Goal: Communication & Community: Connect with others

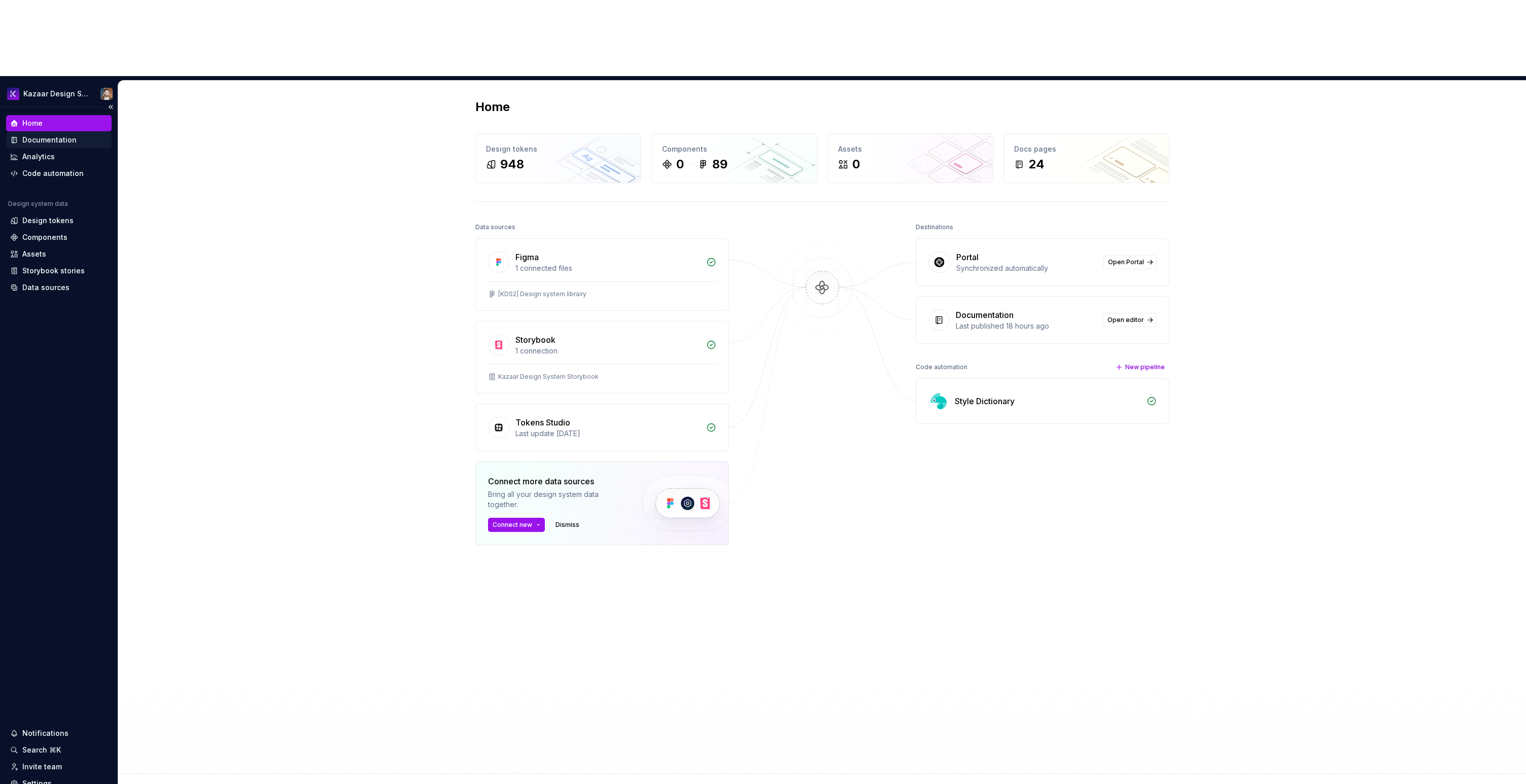
click at [37, 132] on div "Documentation" at bounding box center [59, 140] width 105 height 16
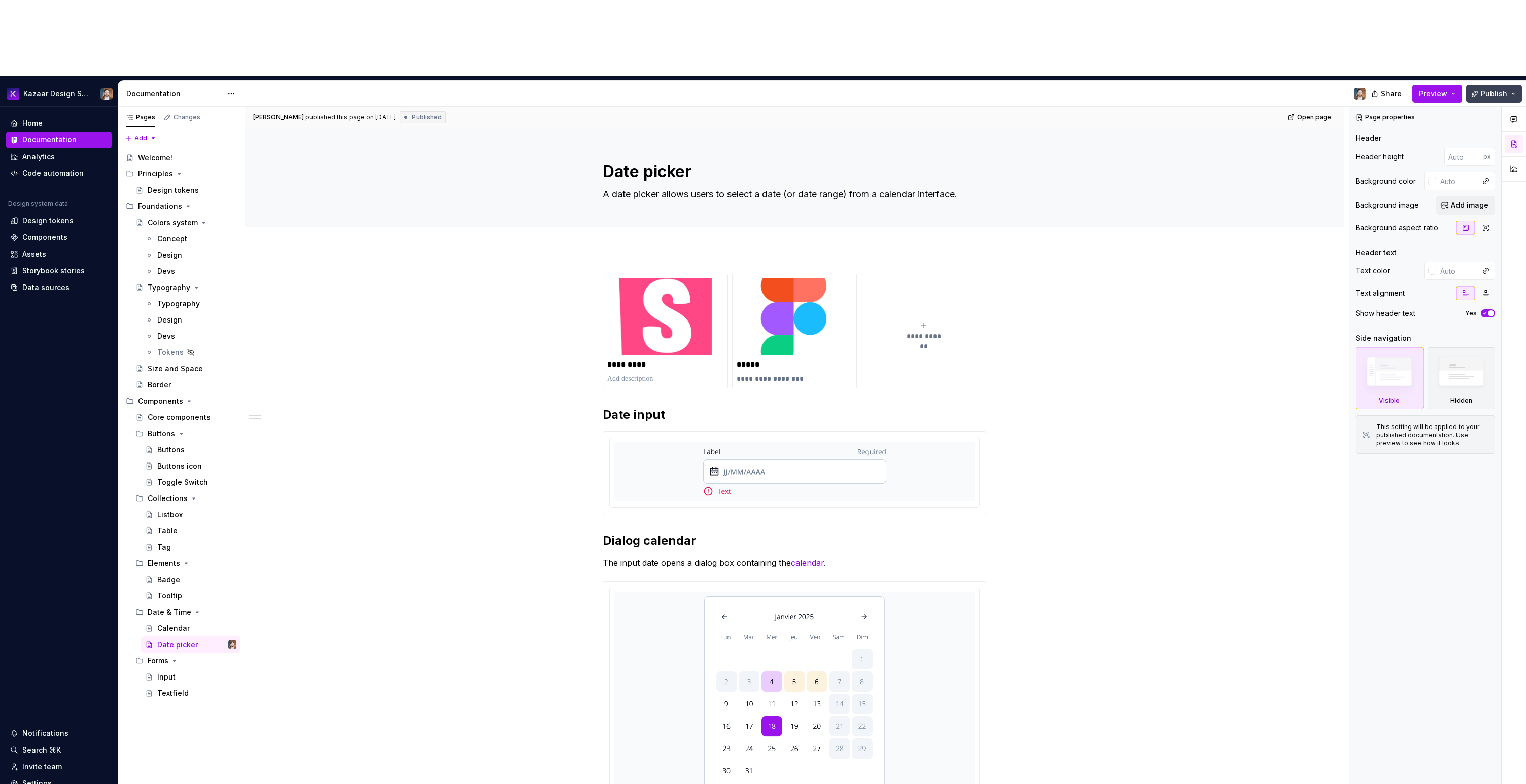
click at [1487, 85] on button "Publish" at bounding box center [1494, 94] width 56 height 18
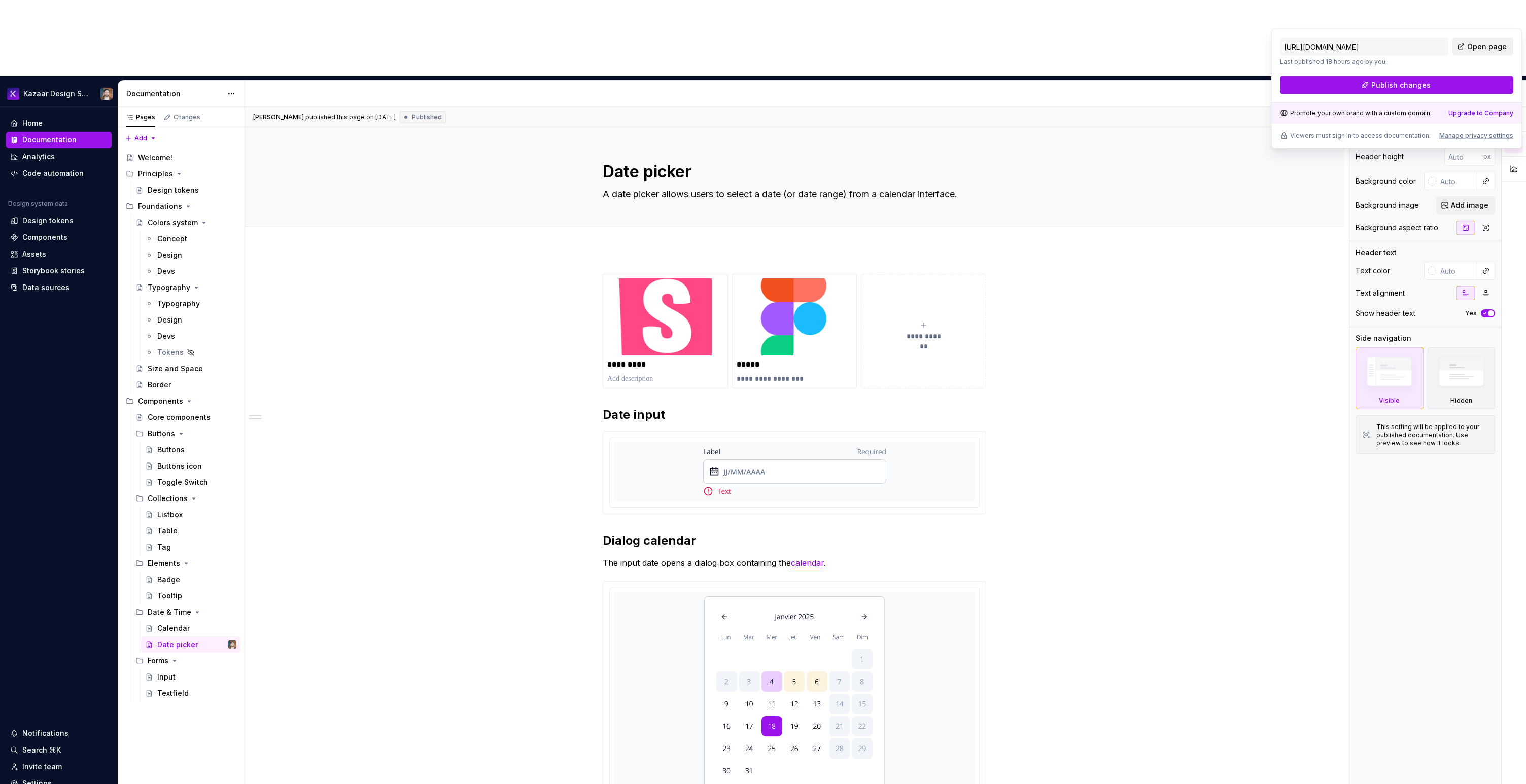
click at [1483, 51] on span "Open page" at bounding box center [1487, 46] width 40 height 10
type textarea "*"
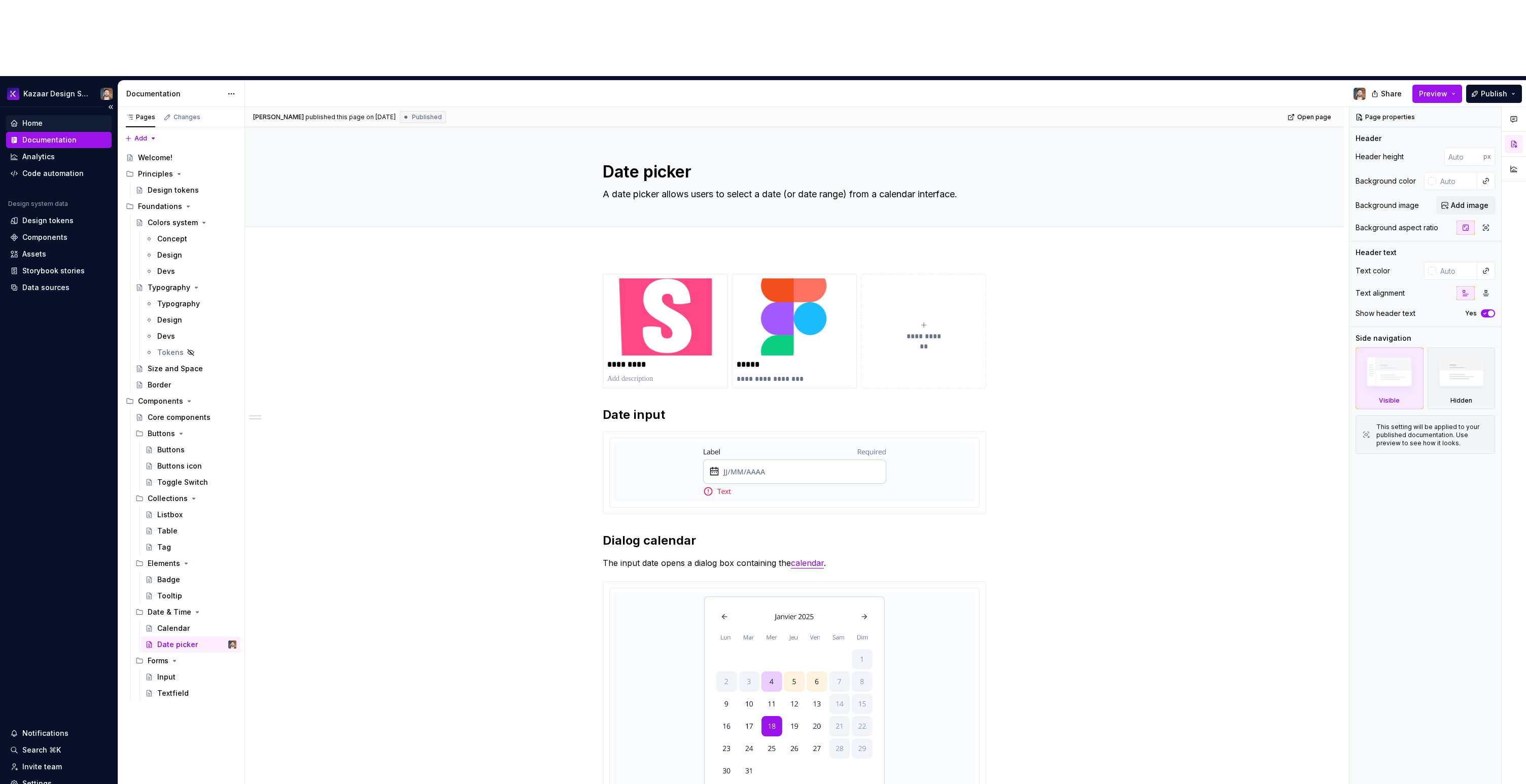
click at [40, 118] on div "Home" at bounding box center [33, 123] width 20 height 10
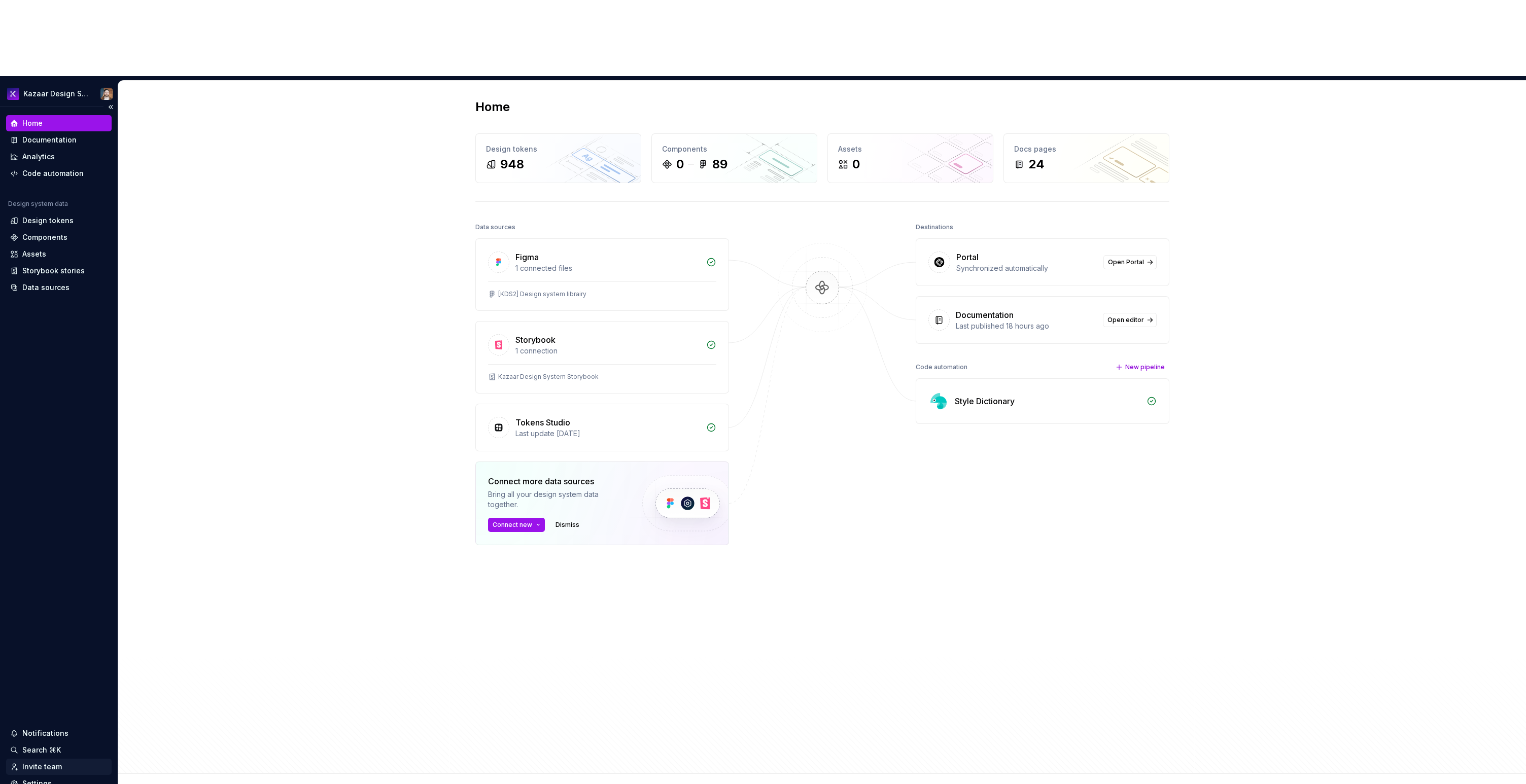
click at [41, 761] on div "Invite team" at bounding box center [42, 766] width 40 height 10
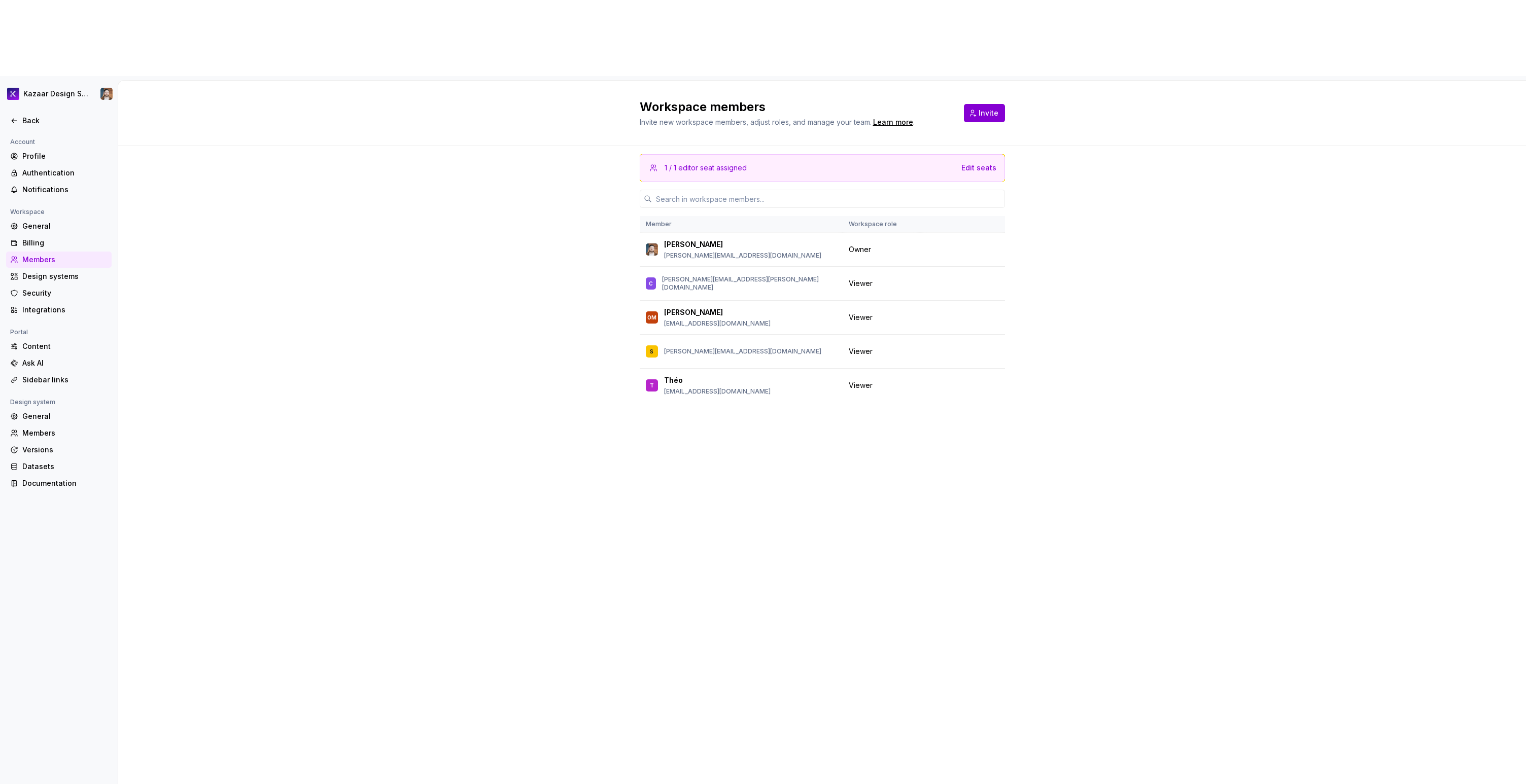
click at [990, 104] on button "Invite" at bounding box center [984, 113] width 41 height 18
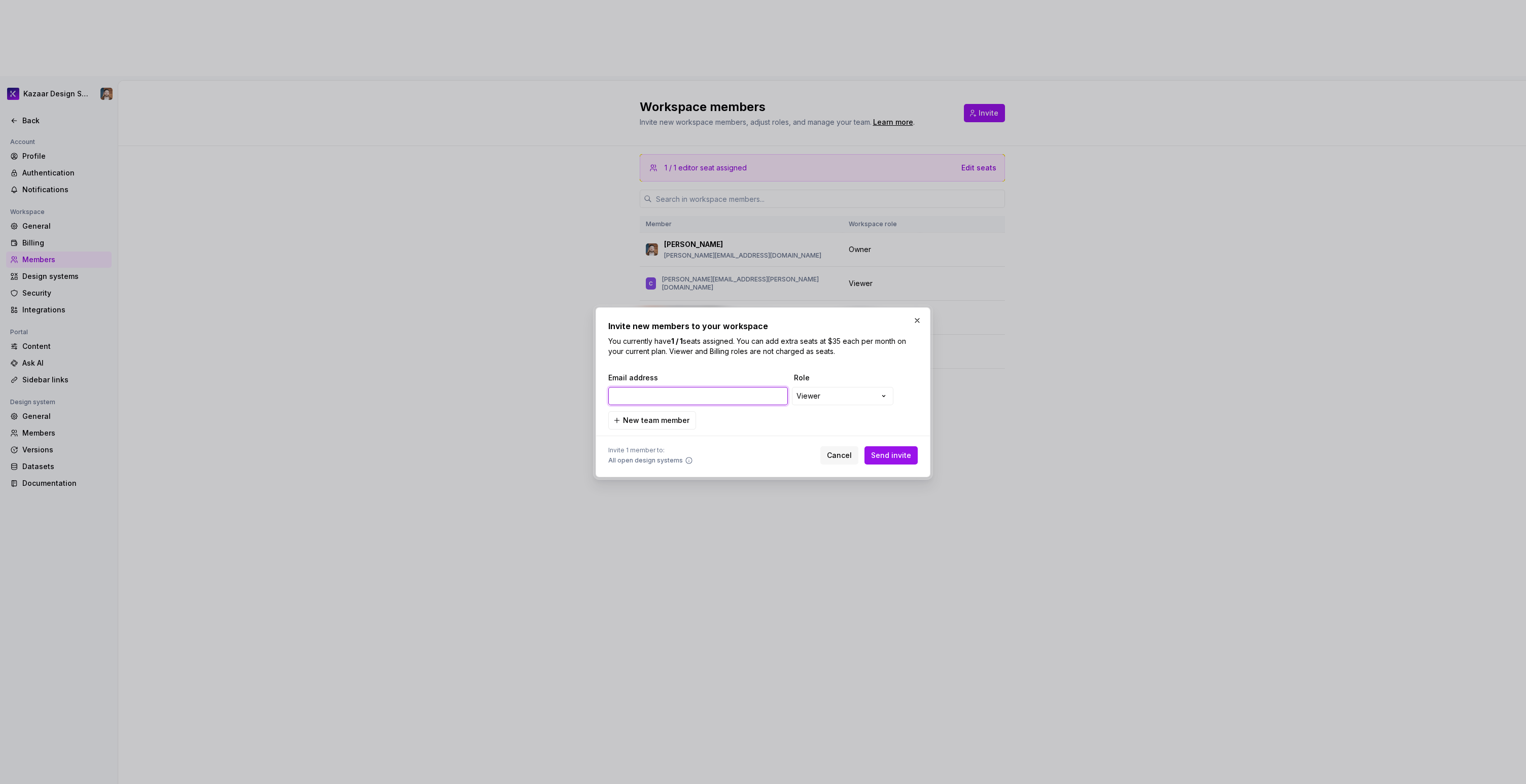
click at [652, 404] on input "email" at bounding box center [698, 396] width 179 height 18
paste input "[PERSON_NAME][EMAIL_ADDRESS][DOMAIN_NAME]"
type input "[PERSON_NAME][EMAIL_ADDRESS][DOMAIN_NAME]"
click at [909, 461] on button "Send invite" at bounding box center [891, 455] width 53 height 18
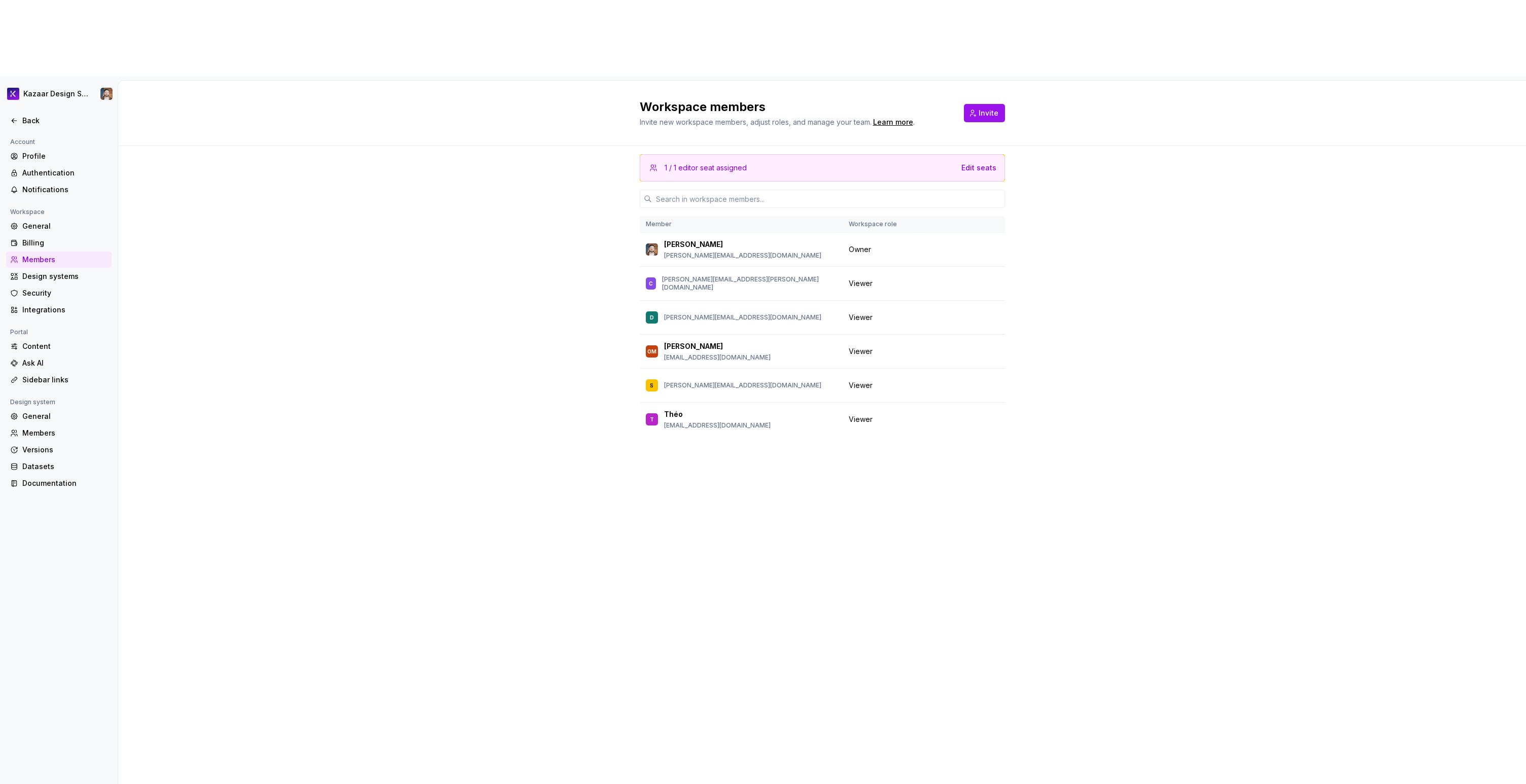
click at [291, 217] on div "1 / 1 editor seat assigned Edit seats Member Workspace role Frederic [EMAIL_ADD…" at bounding box center [822, 503] width 1408 height 714
